Goal: Transaction & Acquisition: Purchase product/service

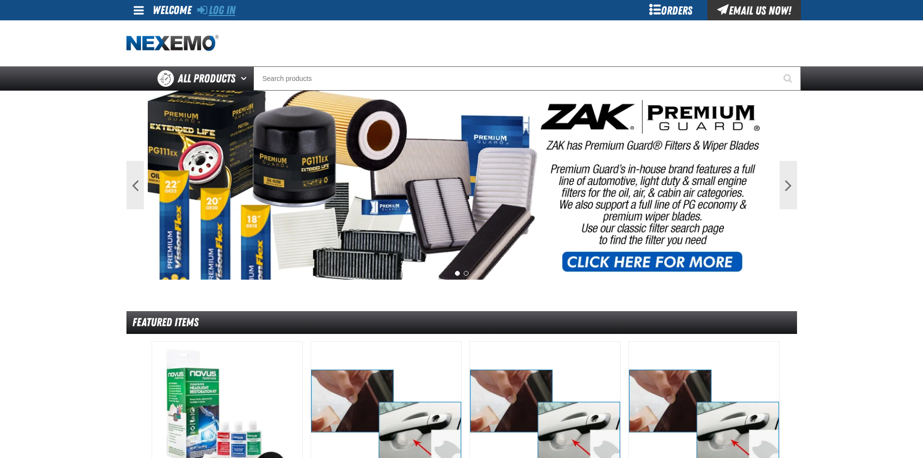
click at [221, 8] on link "Log In" at bounding box center [216, 10] width 38 height 14
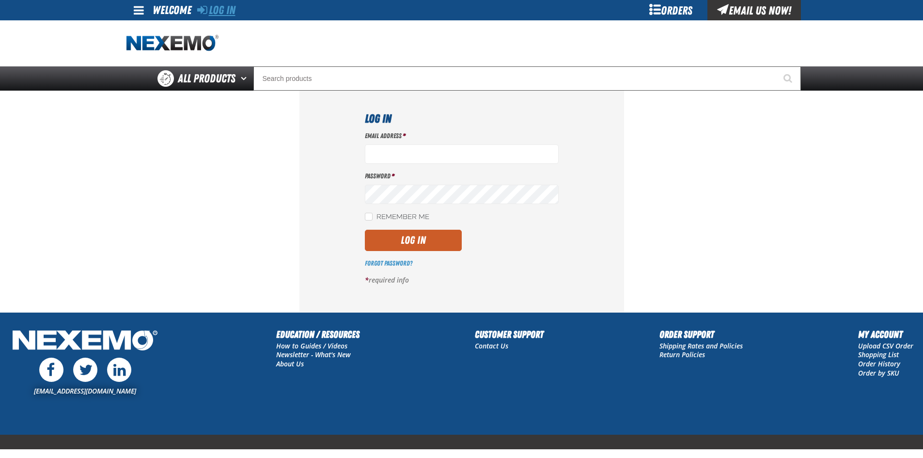
type input "[EMAIL_ADDRESS][DOMAIN_NAME]"
click at [206, 9] on icon at bounding box center [202, 10] width 10 height 12
type input "[EMAIL_ADDRESS][DOMAIN_NAME]"
click at [364, 214] on div "Log In Email Address * [EMAIL_ADDRESS][DOMAIN_NAME] Password * Remember Me Log …" at bounding box center [461, 201] width 324 height 221
click at [371, 217] on input "Remember Me" at bounding box center [369, 217] width 8 height 8
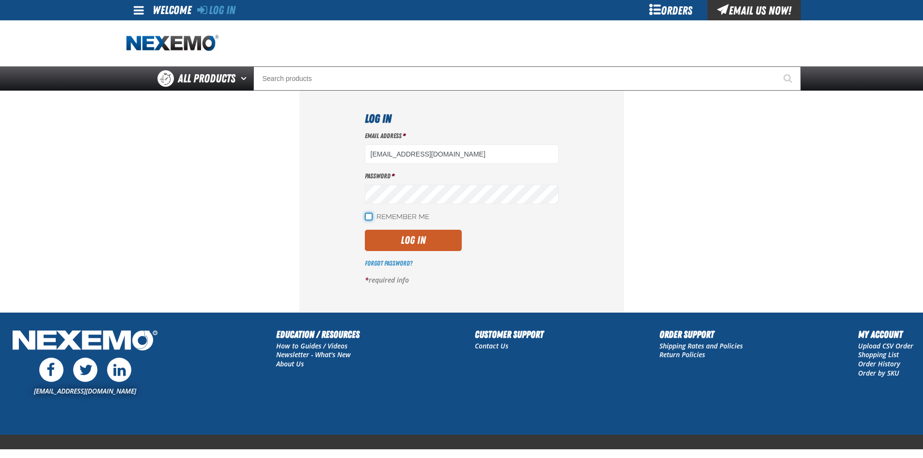
checkbox input "true"
click at [430, 240] on button "Log In" at bounding box center [413, 240] width 97 height 21
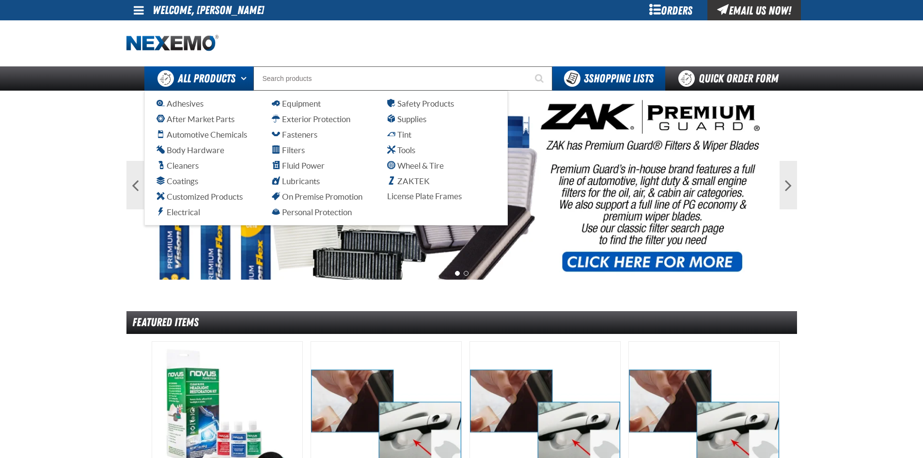
click at [220, 71] on span "All Products" at bounding box center [207, 78] width 58 height 17
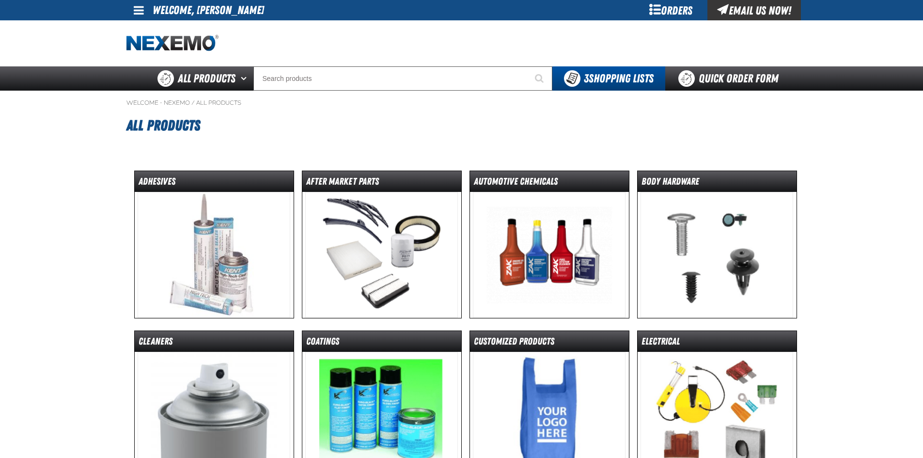
scroll to position [242, 0]
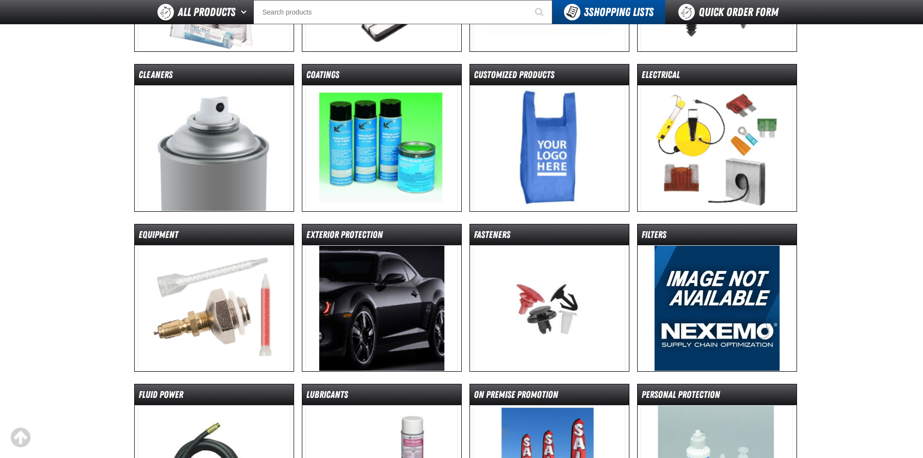
click at [740, 120] on img at bounding box center [716, 148] width 153 height 126
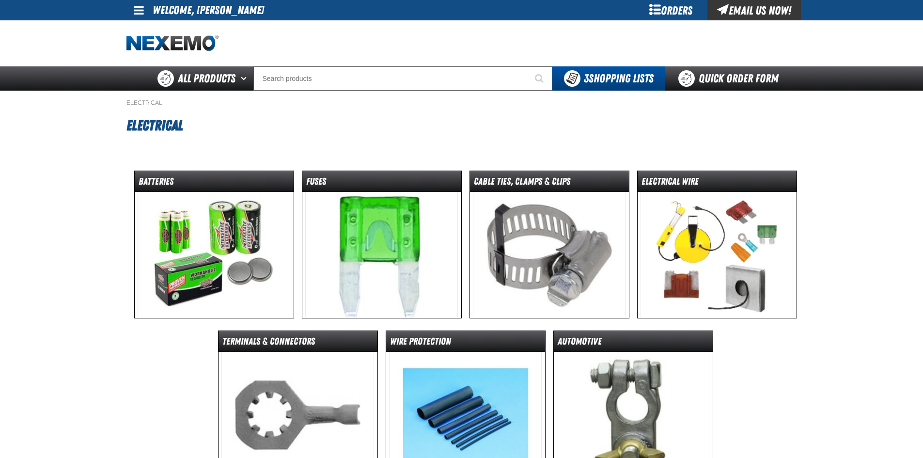
click at [250, 220] on img at bounding box center [214, 255] width 153 height 126
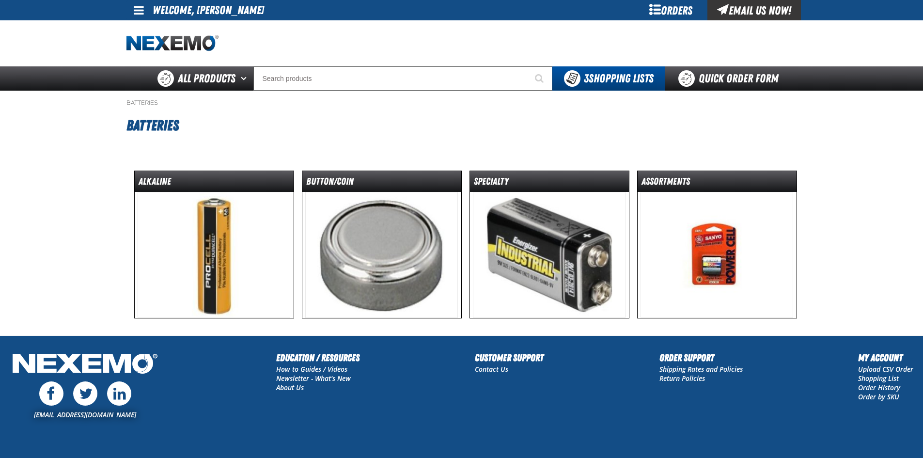
click at [416, 238] on img at bounding box center [381, 255] width 153 height 126
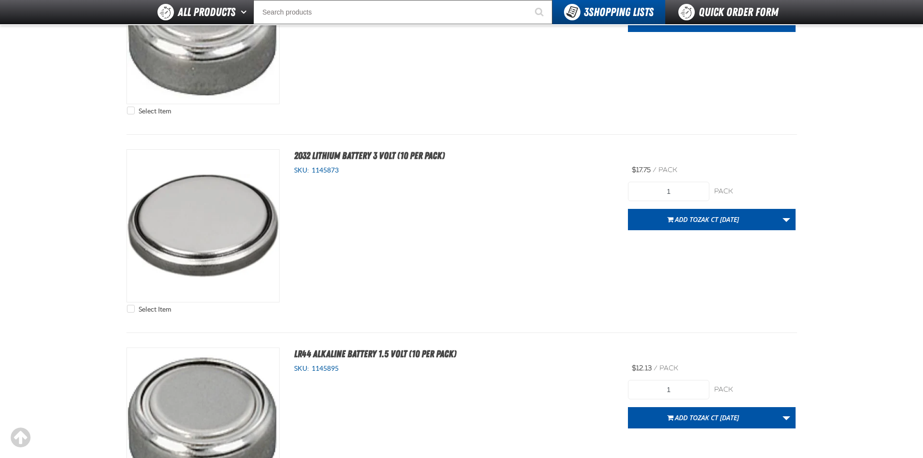
scroll to position [291, 0]
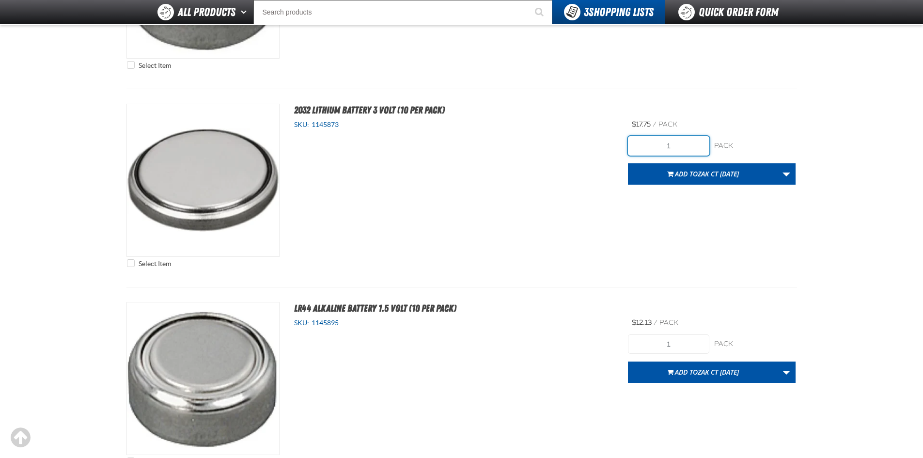
click at [688, 146] on input "1" at bounding box center [668, 145] width 81 height 19
type input "2"
click at [789, 176] on link "More Actions" at bounding box center [786, 173] width 18 height 21
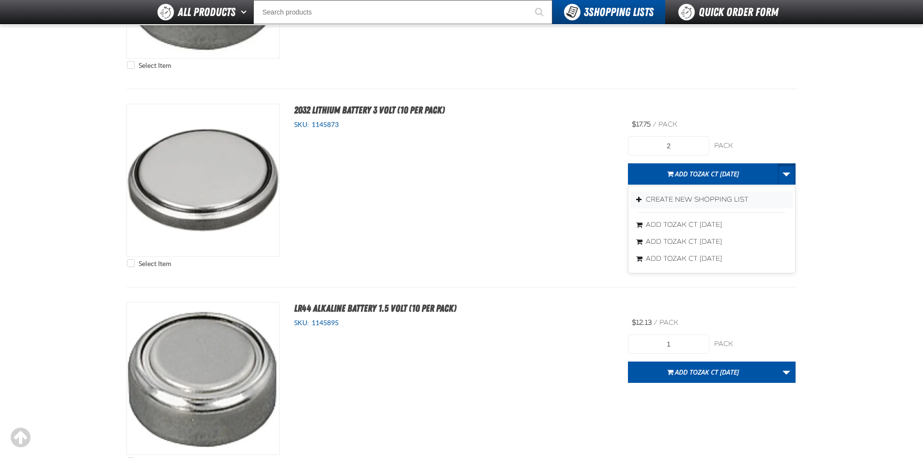
click at [664, 197] on button "Create New Shopping List" at bounding box center [711, 199] width 163 height 17
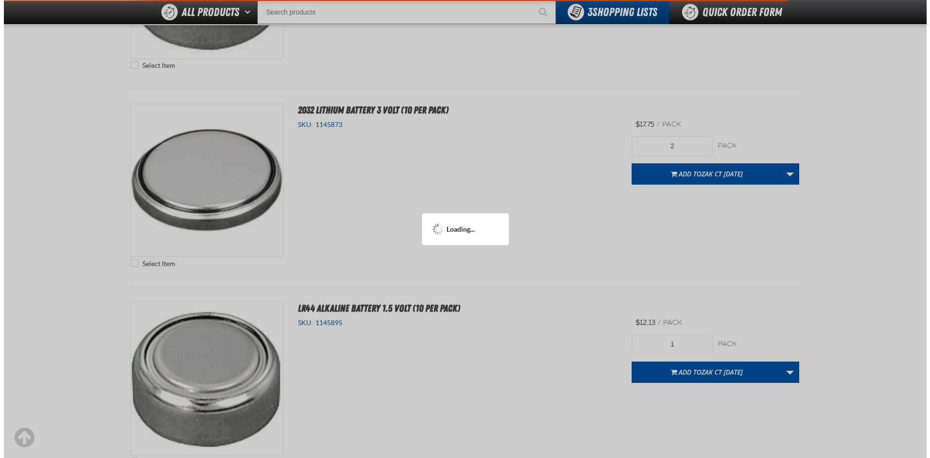
scroll to position [0, 0]
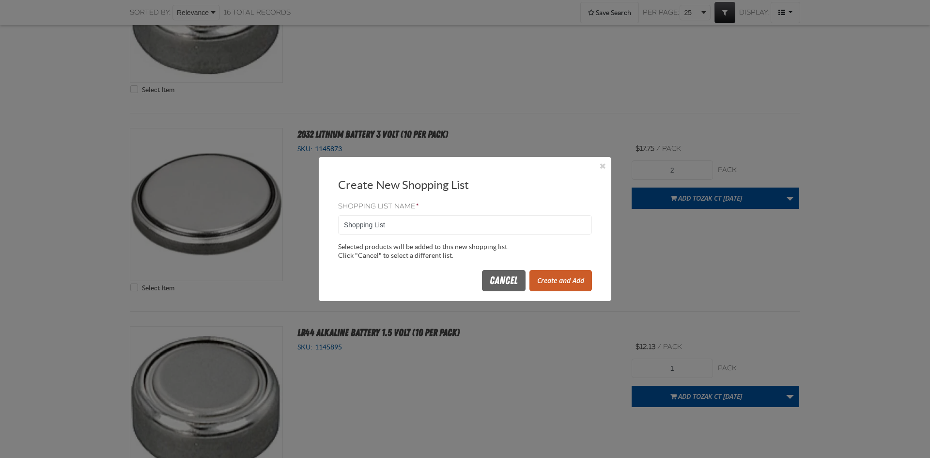
click at [583, 283] on button "Create and Add" at bounding box center [560, 280] width 62 height 21
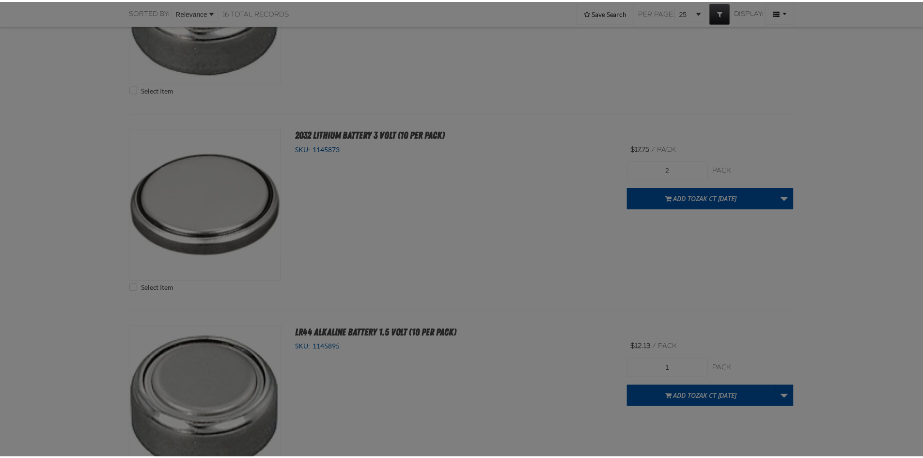
scroll to position [338, 0]
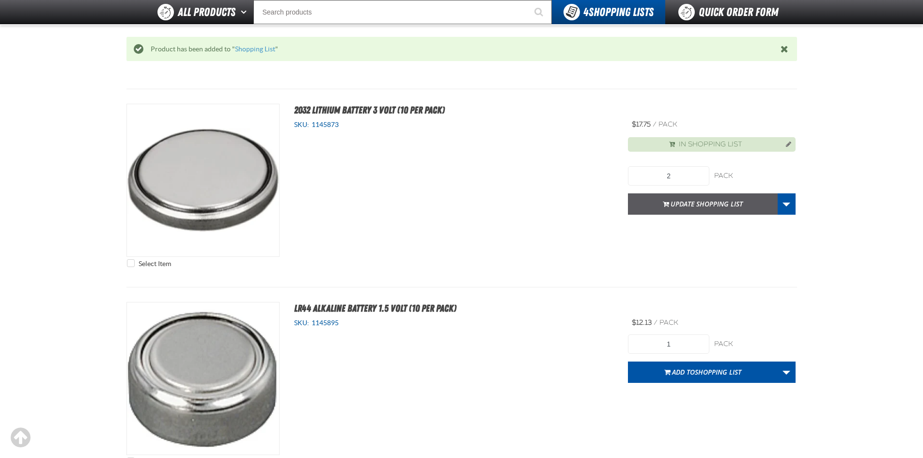
click at [675, 200] on button "Update Shopping List" at bounding box center [703, 203] width 150 height 21
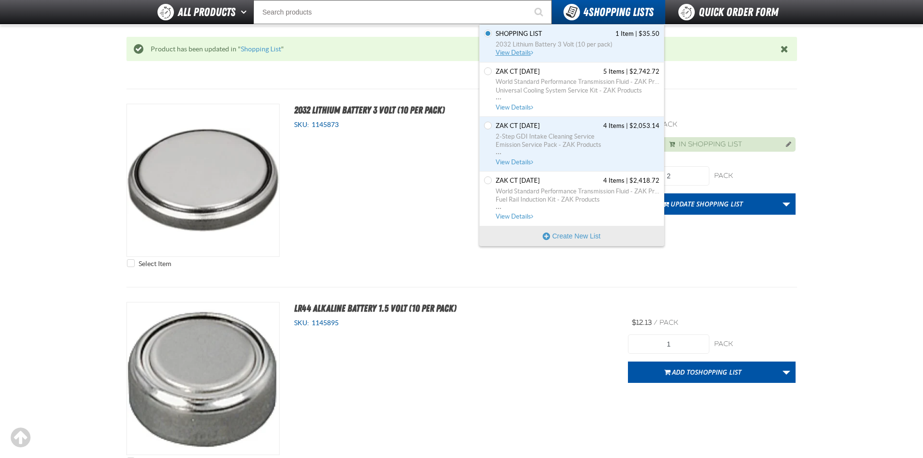
click at [546, 46] on span "2032 Lithium Battery 3 Volt (10 per pack)" at bounding box center [577, 44] width 164 height 9
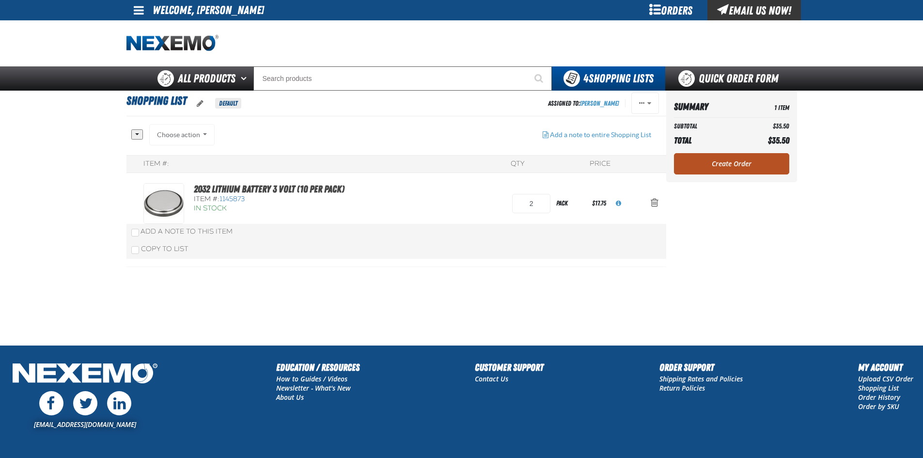
click at [735, 161] on link "Create Order" at bounding box center [731, 163] width 115 height 21
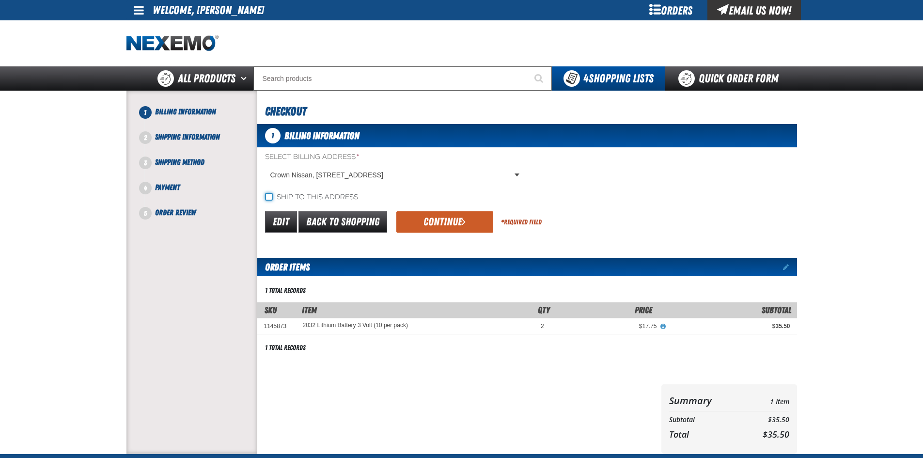
click at [266, 199] on input "Ship to this address" at bounding box center [269, 197] width 8 height 8
checkbox input "true"
click at [449, 224] on button "Continue" at bounding box center [444, 221] width 97 height 21
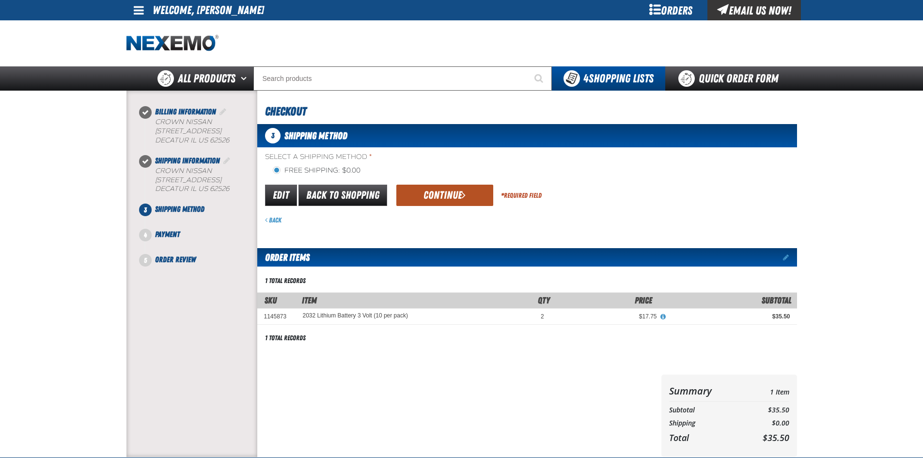
click at [447, 194] on button "Continue" at bounding box center [444, 195] width 97 height 21
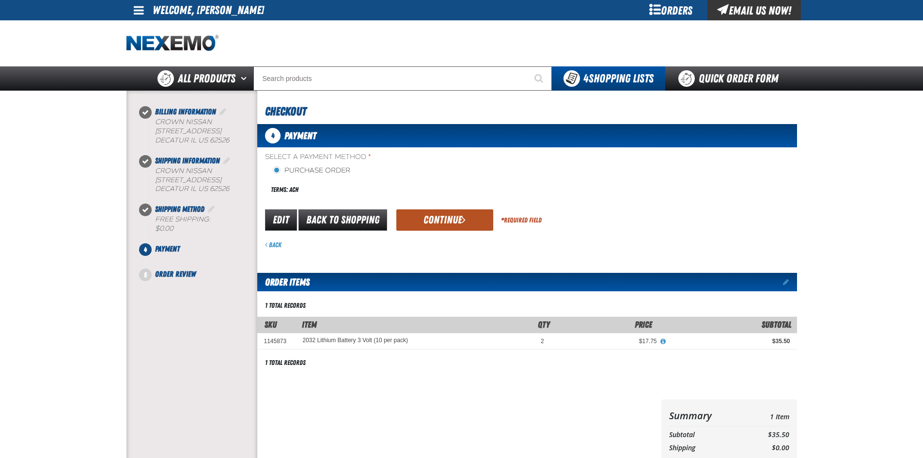
click at [441, 218] on button "Continue" at bounding box center [444, 219] width 97 height 21
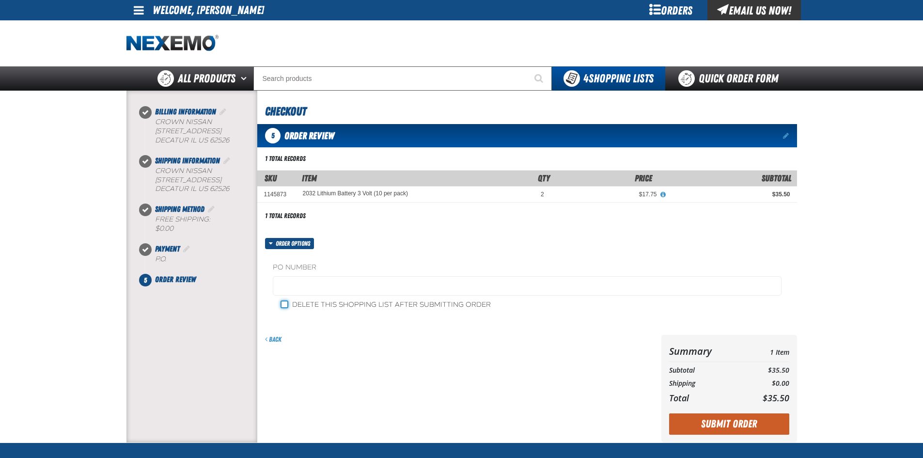
click at [281, 304] on input "Delete this shopping list after submitting order" at bounding box center [284, 304] width 8 height 8
checkbox input "true"
click at [742, 425] on button "Submit Order" at bounding box center [729, 423] width 120 height 21
